Goal: Check status: Check status

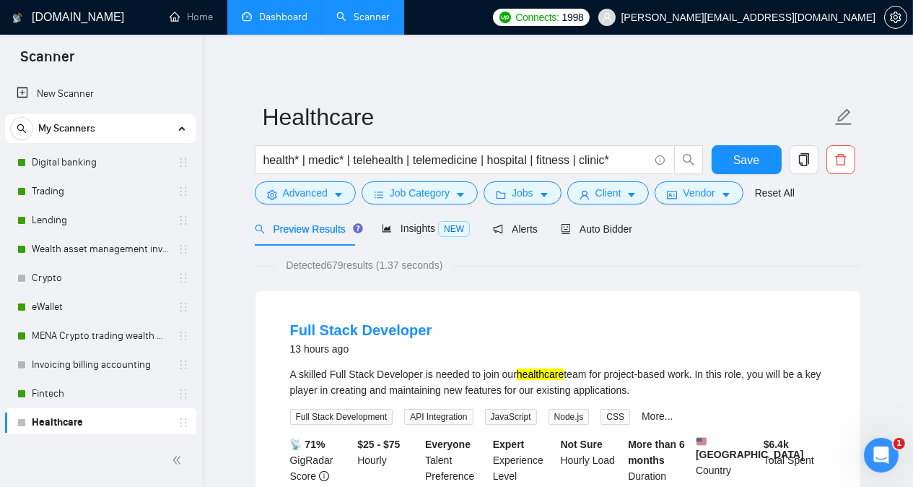
click at [275, 11] on link "Dashboard" at bounding box center [275, 17] width 66 height 12
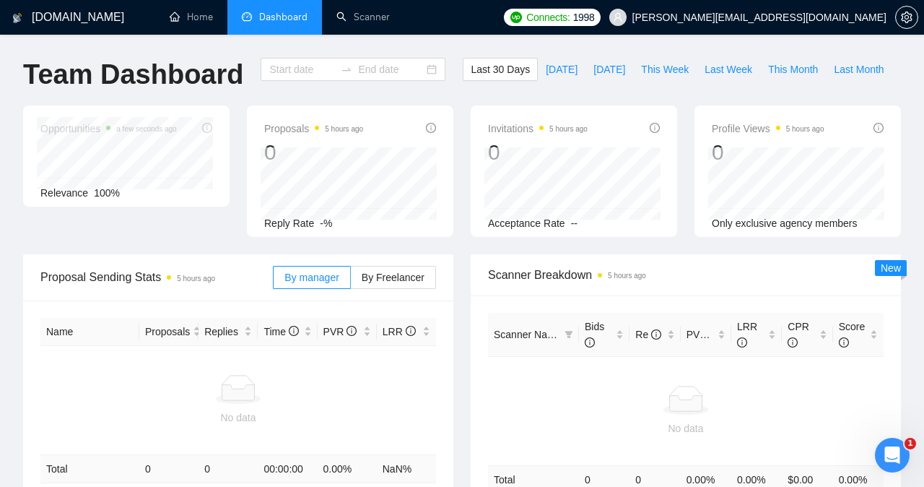
type input "[DATE]"
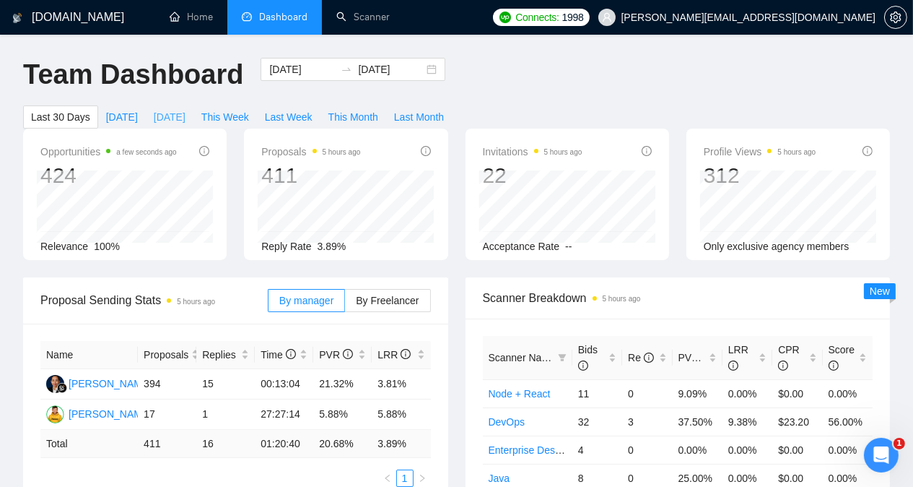
click at [186, 109] on span "[DATE]" at bounding box center [170, 117] width 32 height 16
type input "[DATE]"
